Goal: Information Seeking & Learning: Learn about a topic

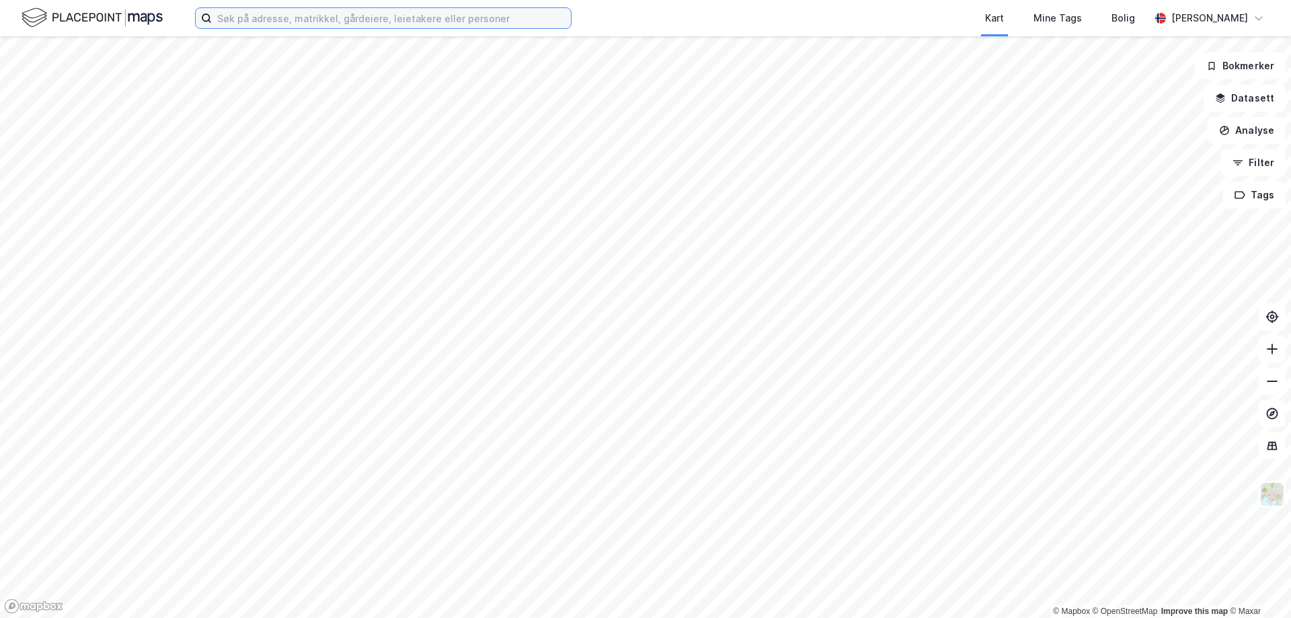
click at [283, 17] on input at bounding box center [391, 18] width 359 height 20
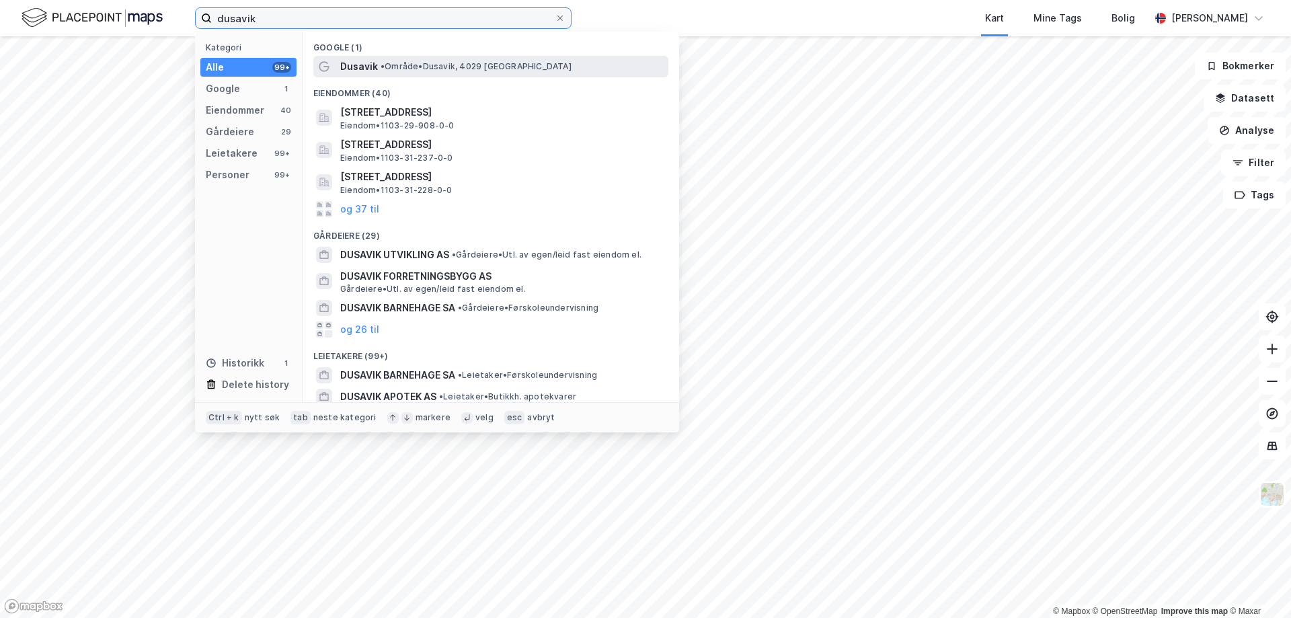
type input "dusavik"
click at [353, 66] on span "Dusavik" at bounding box center [359, 67] width 38 height 16
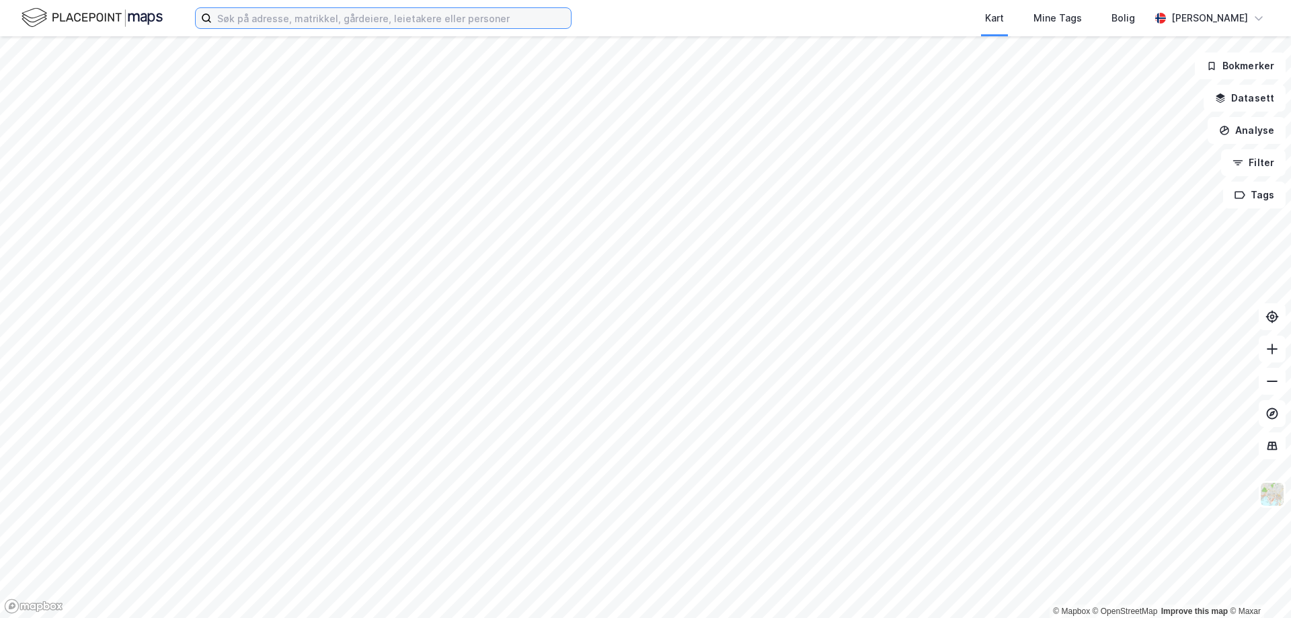
click at [336, 23] on input at bounding box center [391, 18] width 359 height 20
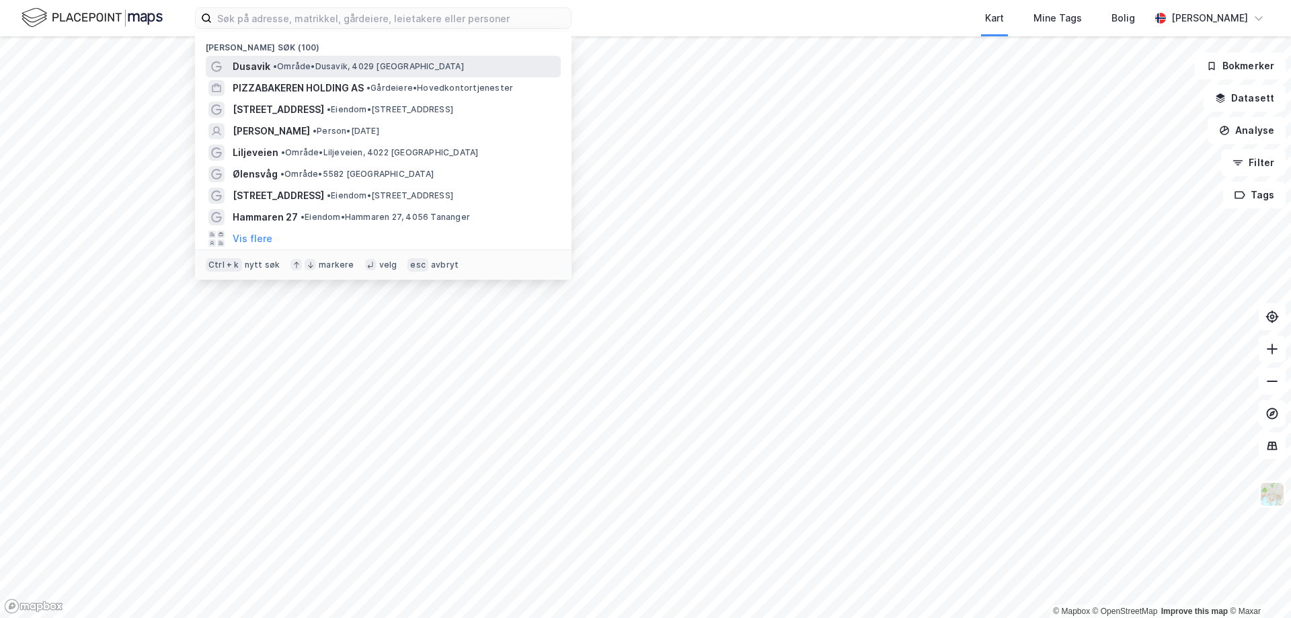
click at [294, 71] on span "• Område • Dusavik, 4029 Stavanger" at bounding box center [368, 66] width 191 height 11
